Goal: Check status: Check status

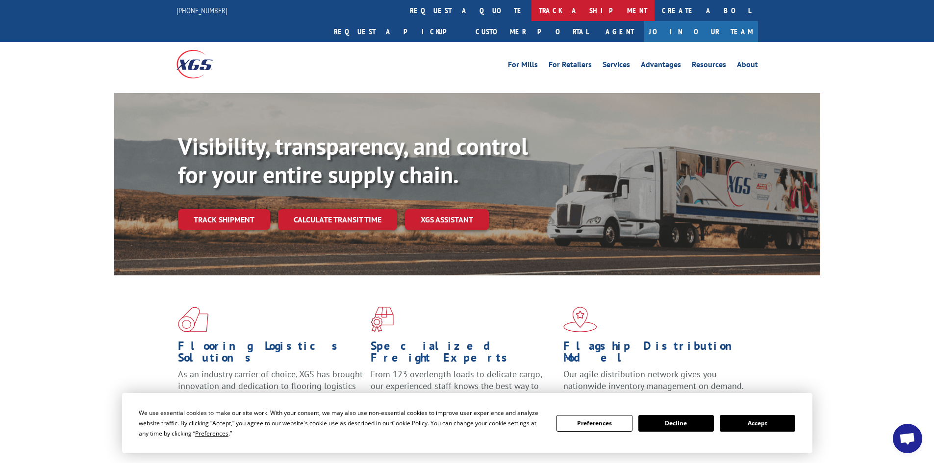
click at [532, 13] on link "track a shipment" at bounding box center [593, 10] width 123 height 21
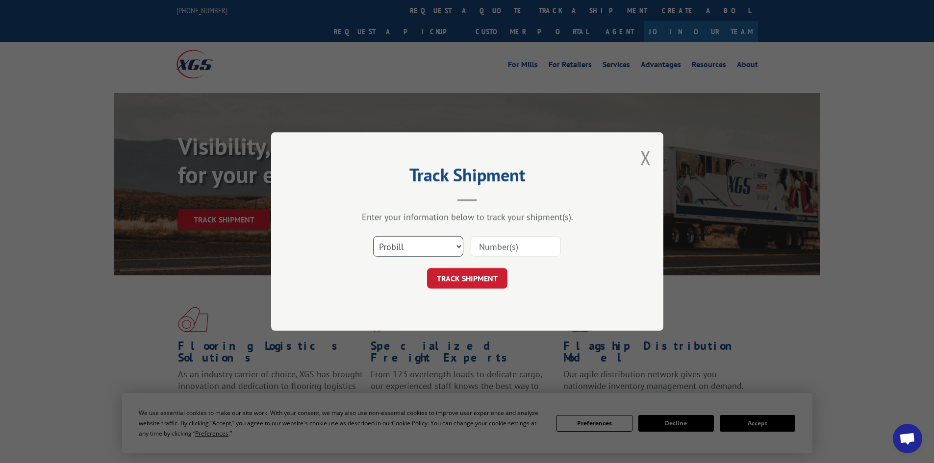
click at [443, 244] on select "Select category... Probill BOL PO" at bounding box center [418, 246] width 90 height 21
select select "po"
click at [373, 236] on select "Select category... Probill BOL PO" at bounding box center [418, 246] width 90 height 21
click at [488, 250] on input at bounding box center [516, 246] width 90 height 21
paste input "88503469"
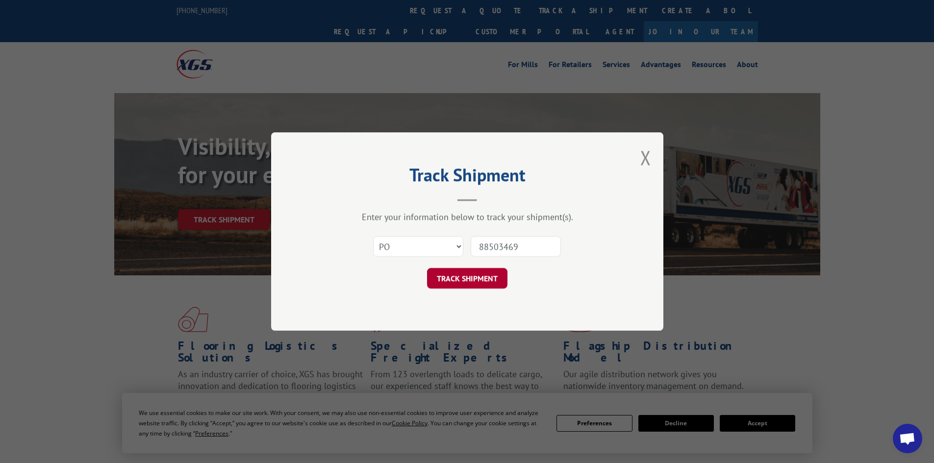
type input "88503469"
click at [470, 277] on button "TRACK SHIPMENT" at bounding box center [467, 278] width 80 height 21
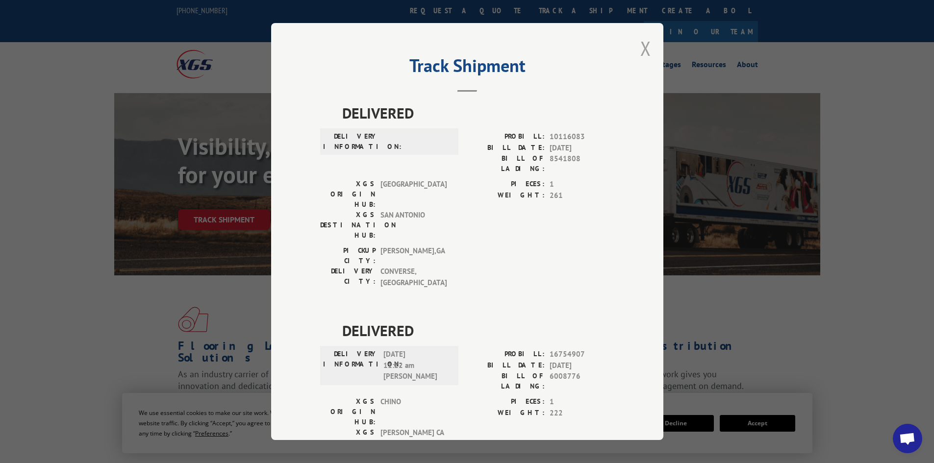
click at [646, 48] on button "Close modal" at bounding box center [646, 48] width 11 height 26
